Goal: Information Seeking & Learning: Understand process/instructions

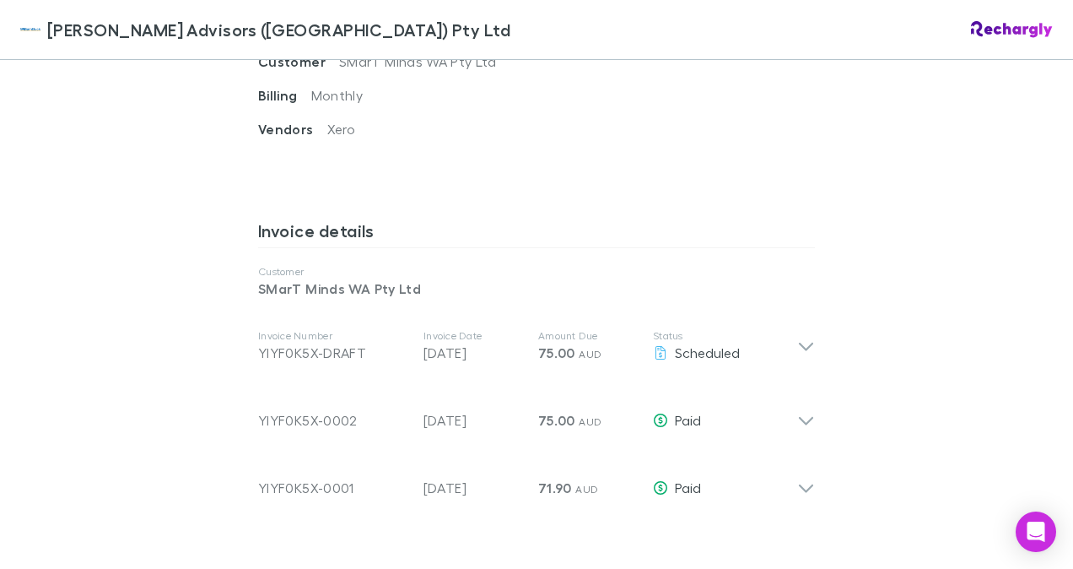
scroll to position [758, 0]
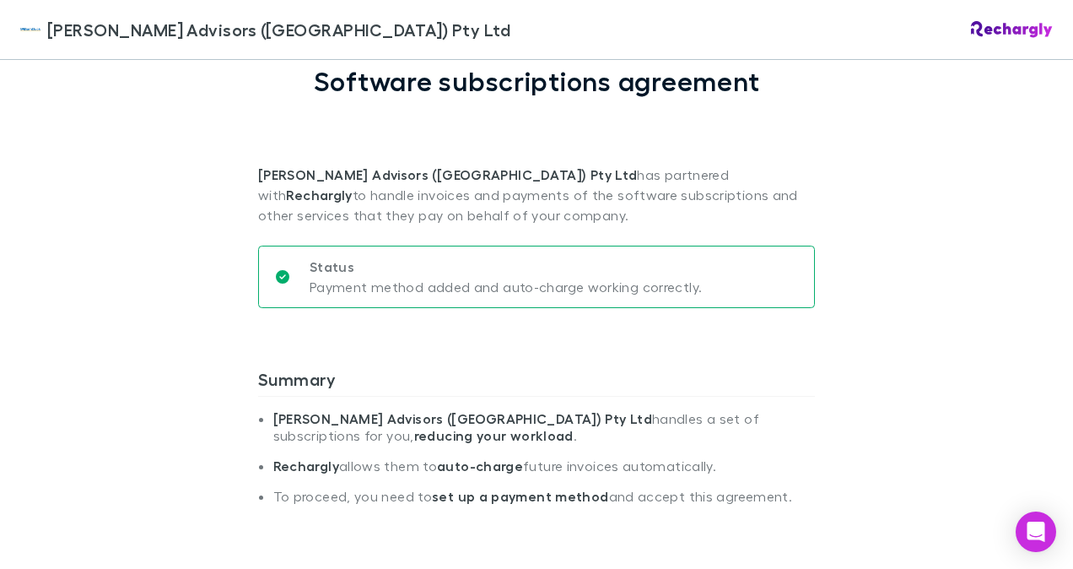
scroll to position [110, 0]
